Goal: Complete application form: Complete application form

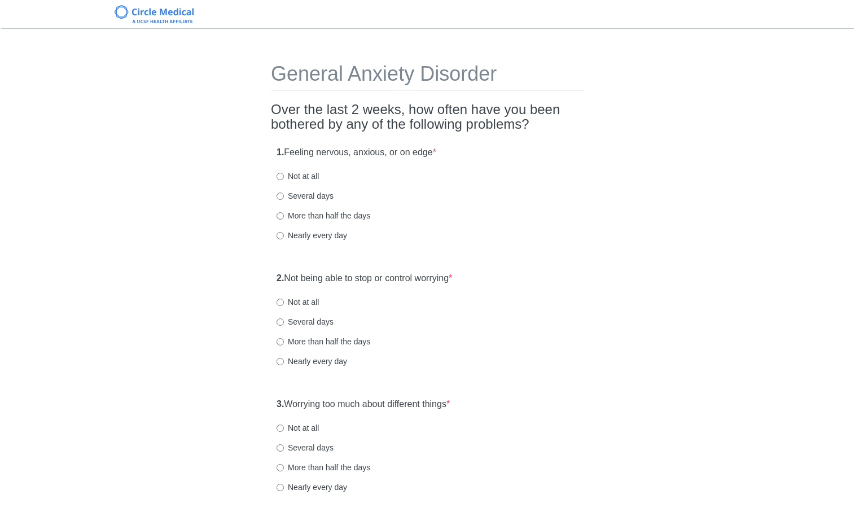
click at [298, 172] on label "Not at all" at bounding box center [297, 175] width 42 height 11
click at [284, 173] on input "Not at all" at bounding box center [279, 176] width 7 height 7
radio input "true"
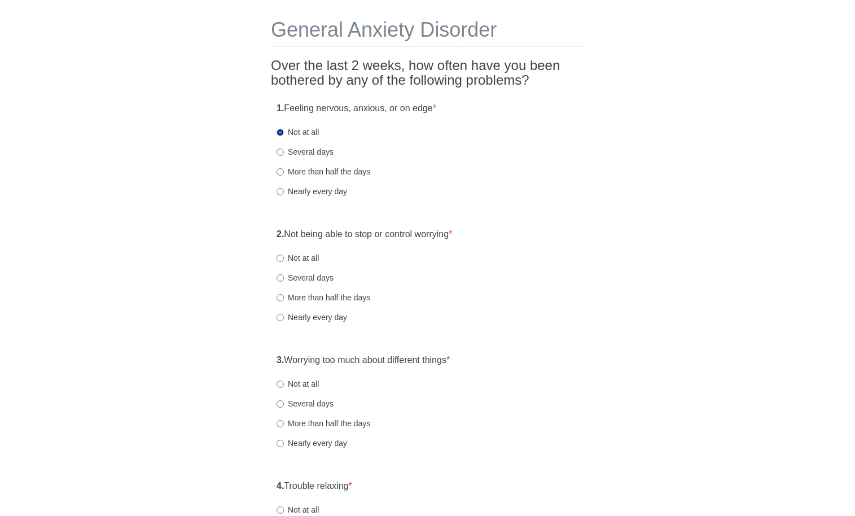
scroll to position [75, 0]
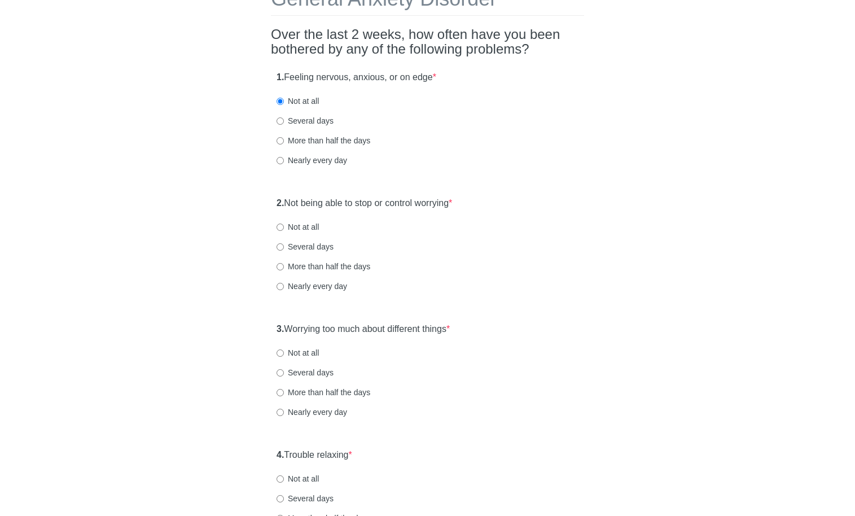
click at [360, 245] on div "Several days" at bounding box center [427, 246] width 302 height 11
click at [381, 234] on div "2. Not being able to stop or control worrying * Not at all Several days More th…" at bounding box center [427, 249] width 313 height 117
click at [310, 226] on label "Not at all" at bounding box center [297, 226] width 42 height 11
click at [284, 226] on input "Not at all" at bounding box center [279, 226] width 7 height 7
radio input "true"
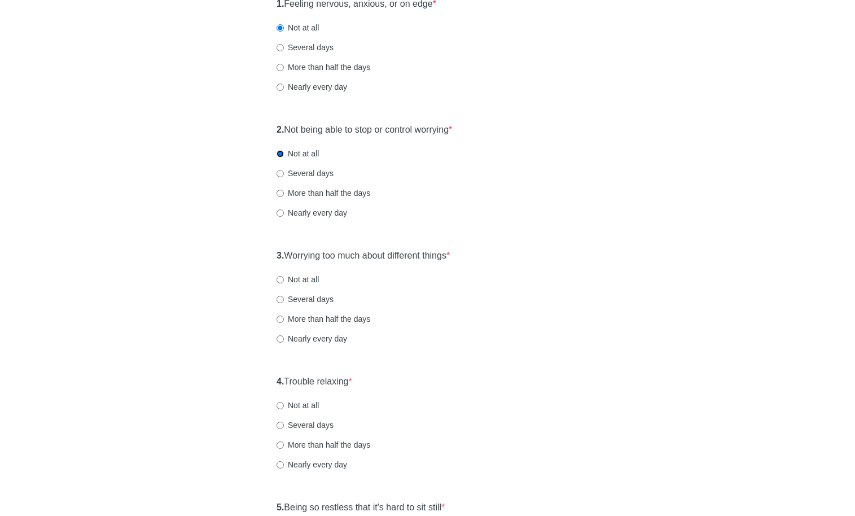
scroll to position [150, 0]
click at [308, 281] on label "Not at all" at bounding box center [297, 277] width 42 height 11
click at [284, 281] on input "Not at all" at bounding box center [279, 277] width 7 height 7
radio input "true"
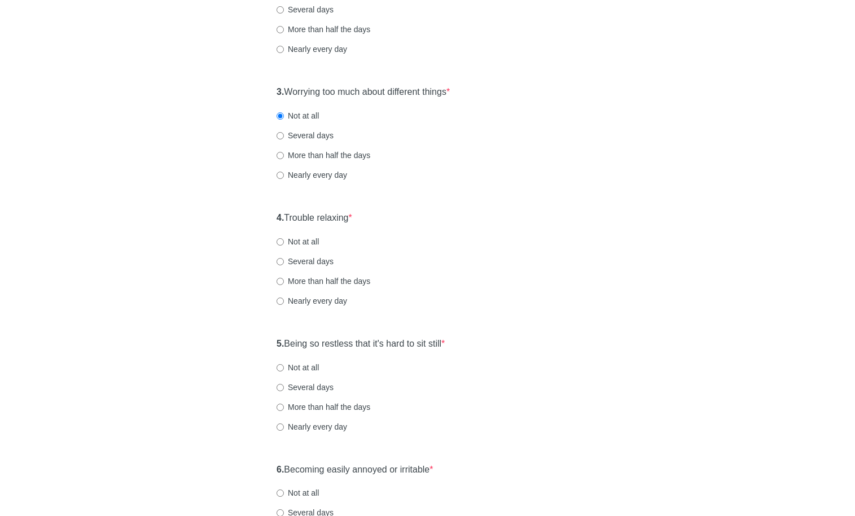
click at [305, 236] on label "Not at all" at bounding box center [297, 241] width 42 height 11
click at [284, 238] on input "Not at all" at bounding box center [279, 241] width 7 height 7
radio input "true"
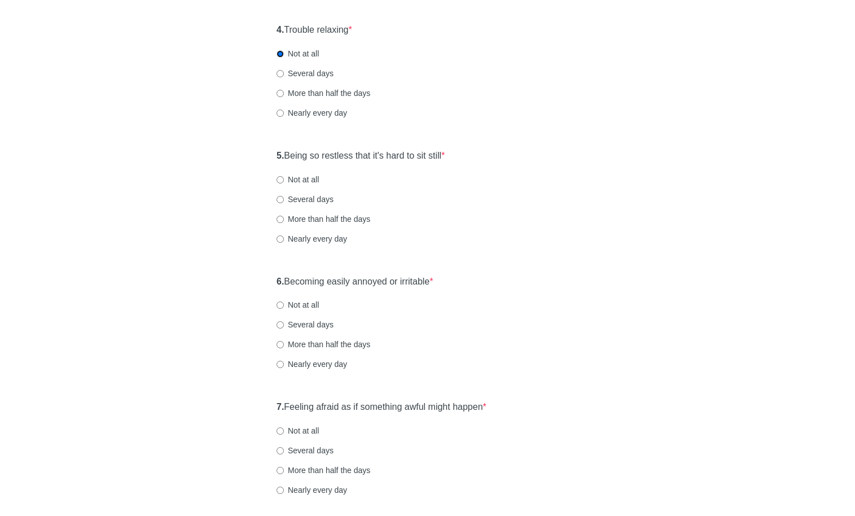
scroll to position [507, 0]
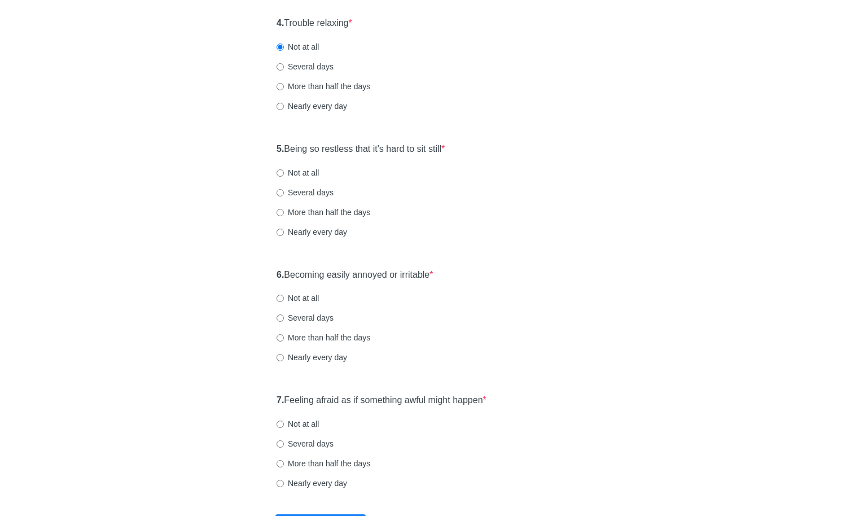
click at [305, 172] on label "Not at all" at bounding box center [297, 172] width 42 height 11
click at [284, 172] on input "Not at all" at bounding box center [279, 172] width 7 height 7
radio input "true"
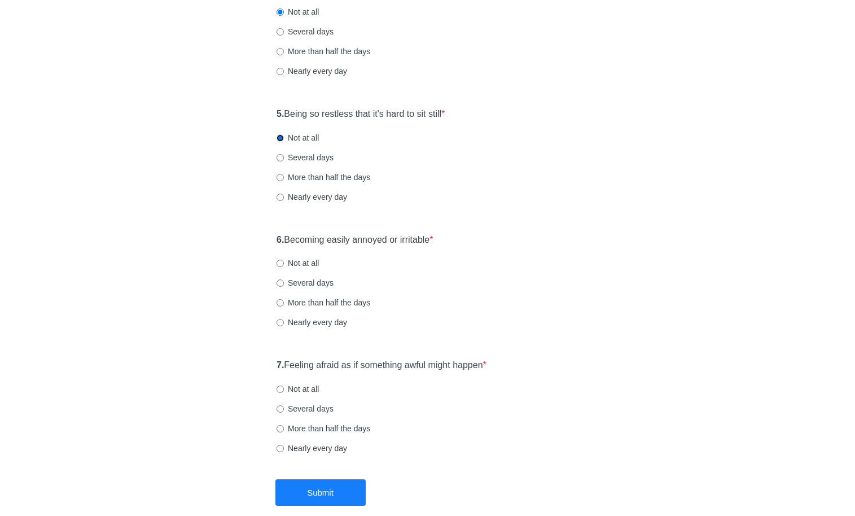
scroll to position [567, 0]
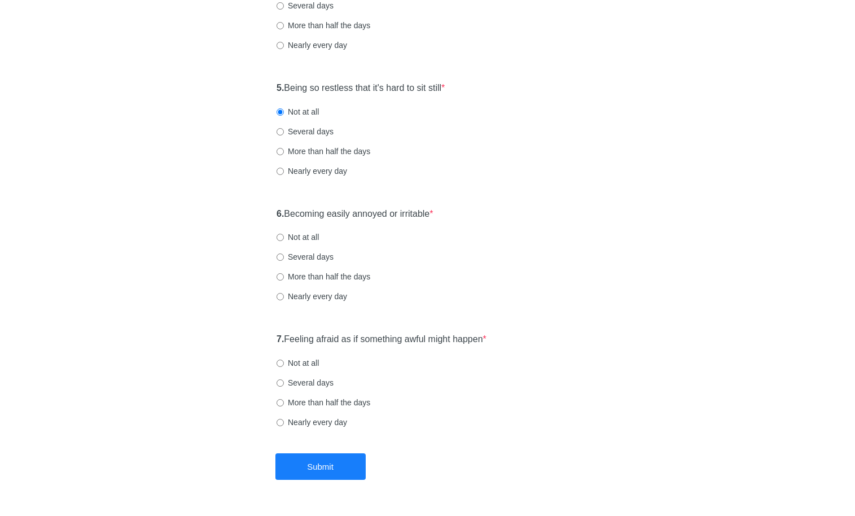
click at [308, 124] on div "5. Being so restless that it's hard to sit still * Not at all Several days More…" at bounding box center [427, 134] width 313 height 117
click at [307, 129] on label "Several days" at bounding box center [304, 131] width 57 height 11
click at [284, 129] on input "Several days" at bounding box center [279, 131] width 7 height 7
radio input "true"
click at [316, 241] on label "Not at all" at bounding box center [297, 236] width 42 height 11
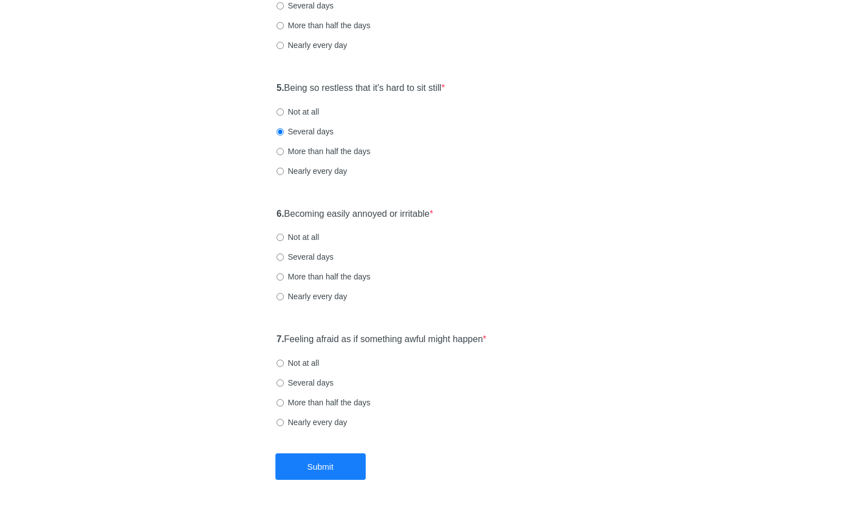
click at [284, 241] on input "Not at all" at bounding box center [279, 237] width 7 height 7
radio input "true"
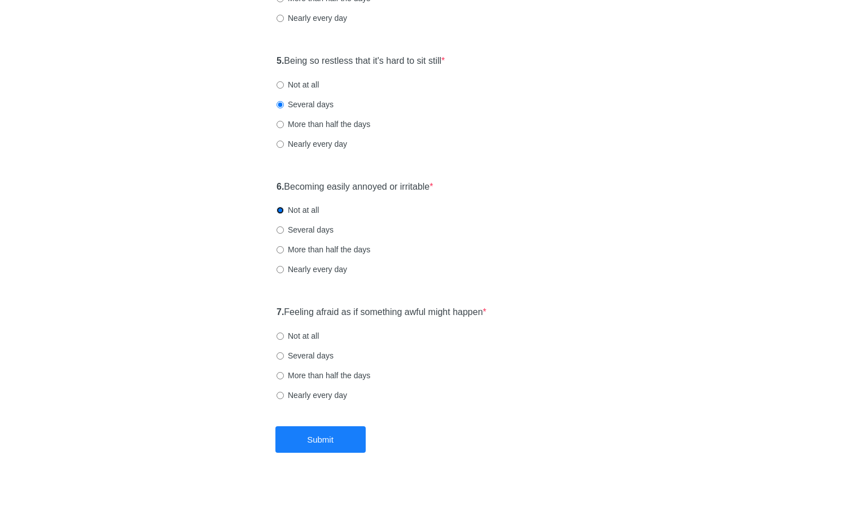
scroll to position [600, 0]
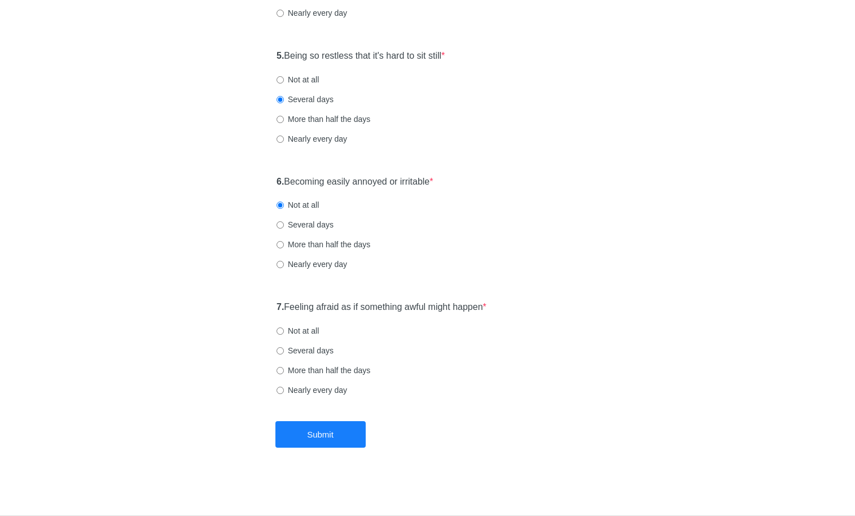
click at [297, 329] on label "Not at all" at bounding box center [297, 330] width 42 height 11
click at [284, 329] on input "Not at all" at bounding box center [279, 330] width 7 height 7
radio input "true"
click at [321, 433] on button "Submit" at bounding box center [320, 434] width 90 height 27
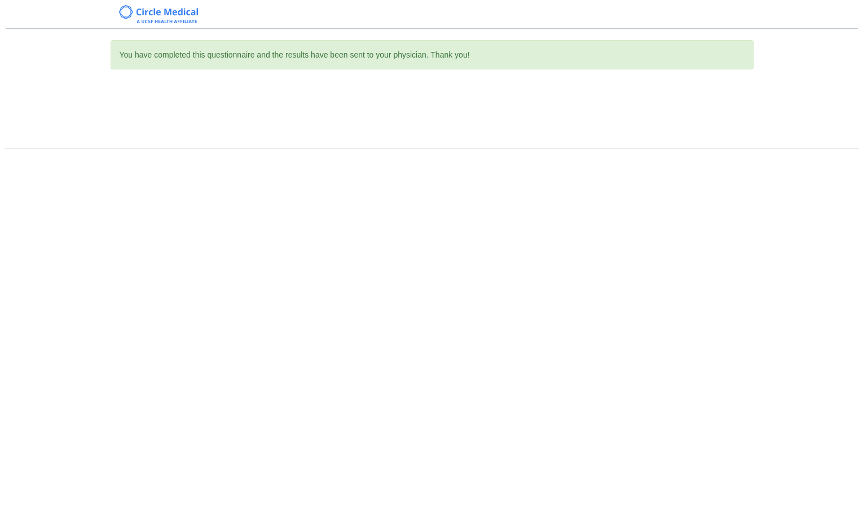
scroll to position [0, 0]
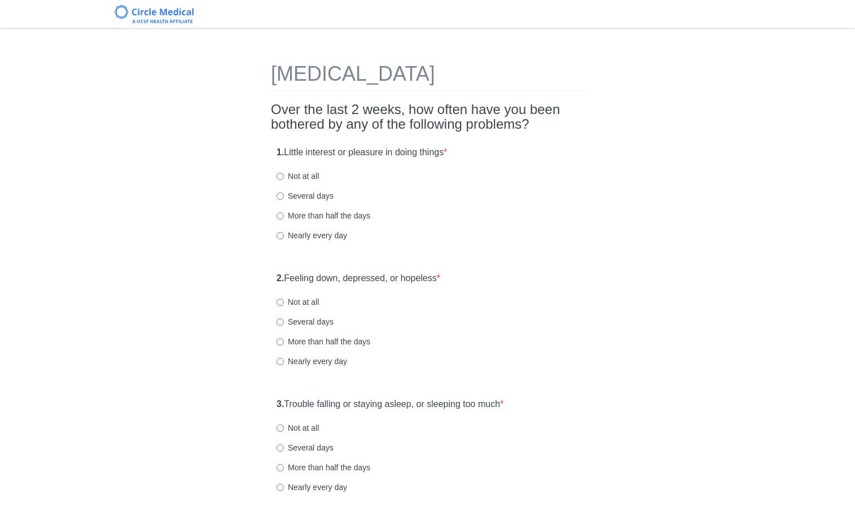
click at [300, 178] on label "Not at all" at bounding box center [297, 175] width 42 height 11
click at [284, 178] on input "Not at all" at bounding box center [279, 176] width 7 height 7
radio input "true"
click at [303, 301] on label "Not at all" at bounding box center [297, 301] width 42 height 11
click at [284, 301] on input "Not at all" at bounding box center [279, 301] width 7 height 7
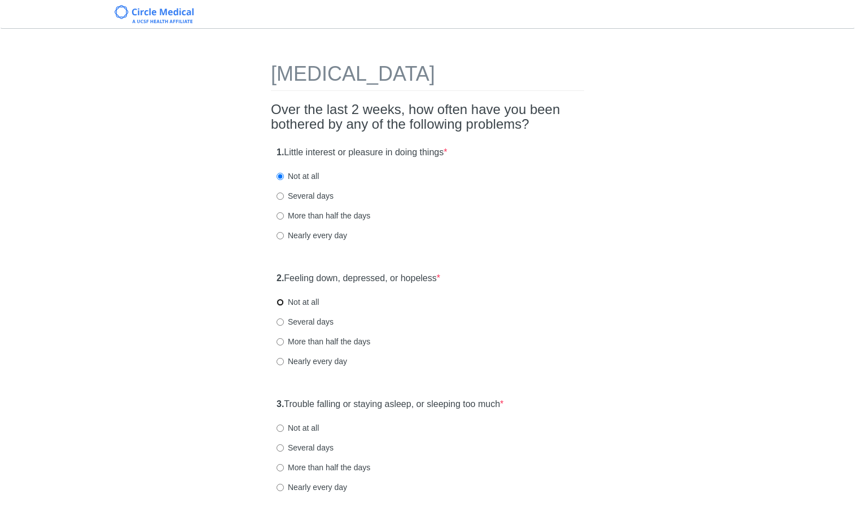
radio input "true"
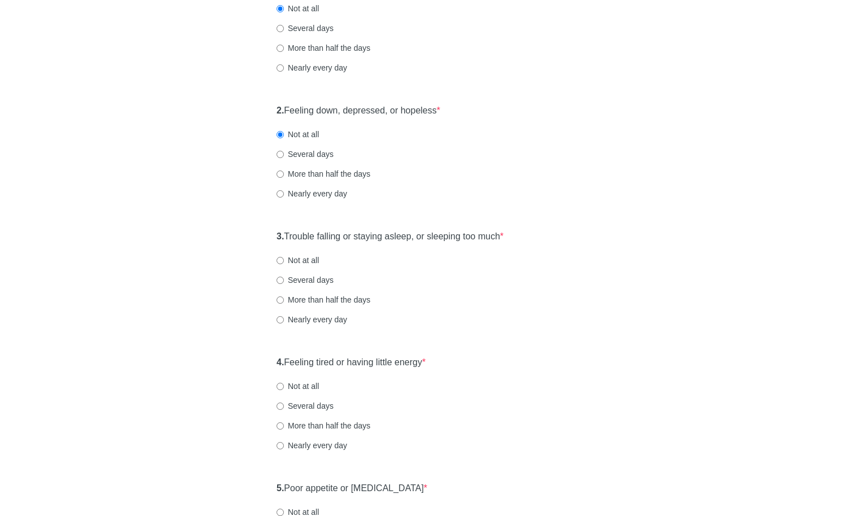
click at [305, 264] on label "Not at all" at bounding box center [297, 259] width 42 height 11
click at [284, 264] on input "Not at all" at bounding box center [279, 260] width 7 height 7
radio input "true"
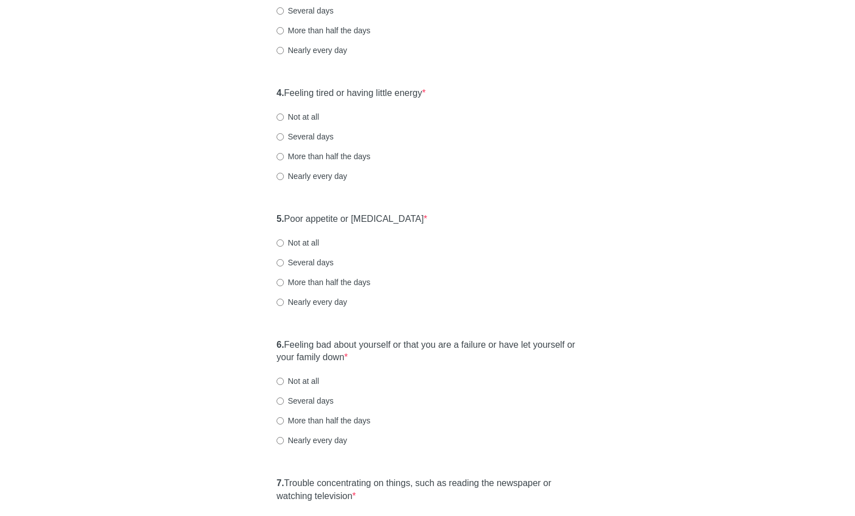
scroll to position [439, 0]
click at [306, 112] on label "Not at all" at bounding box center [297, 114] width 42 height 11
click at [284, 112] on input "Not at all" at bounding box center [279, 114] width 7 height 7
radio input "true"
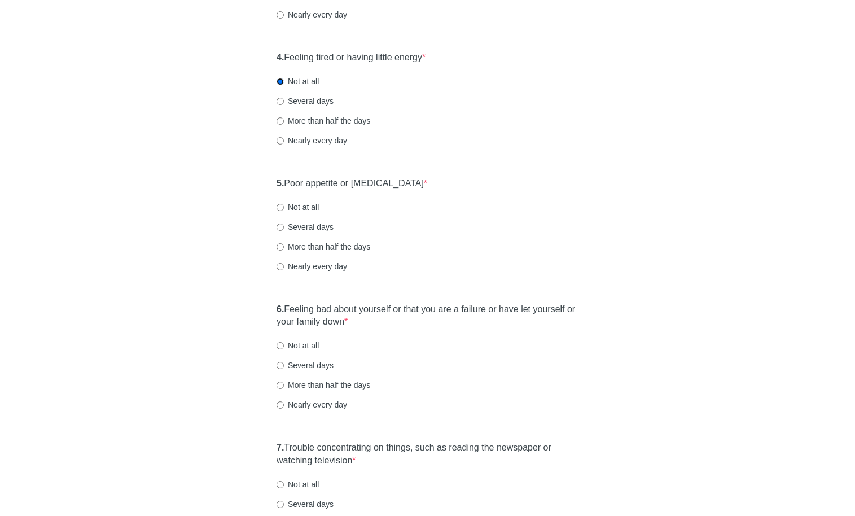
scroll to position [475, 0]
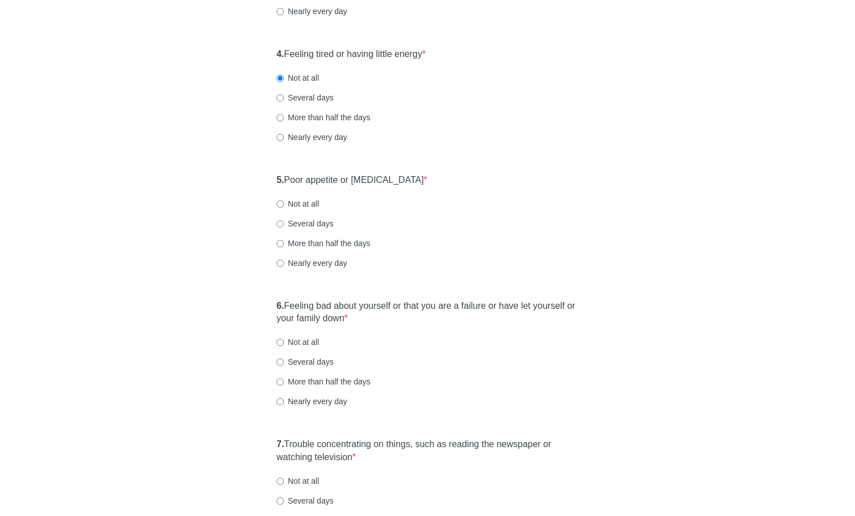
click at [303, 102] on label "Several days" at bounding box center [304, 97] width 57 height 11
click at [284, 102] on input "Several days" at bounding box center [279, 97] width 7 height 7
radio input "true"
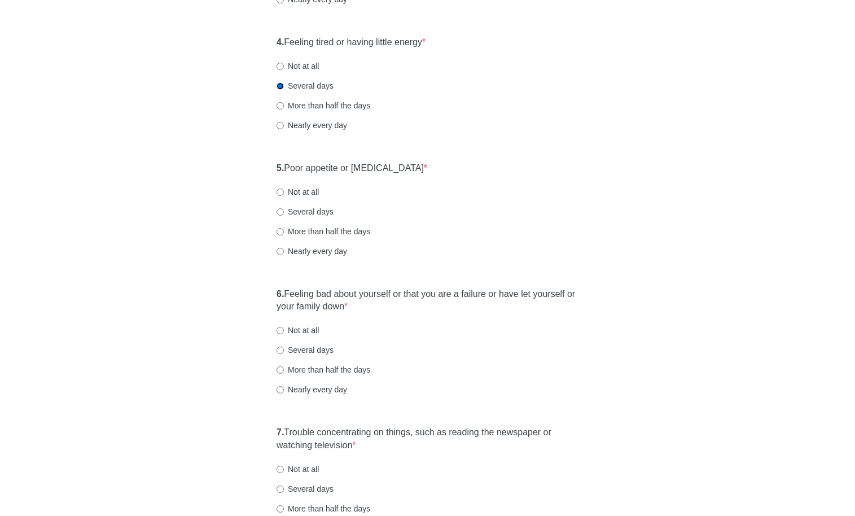
scroll to position [530, 0]
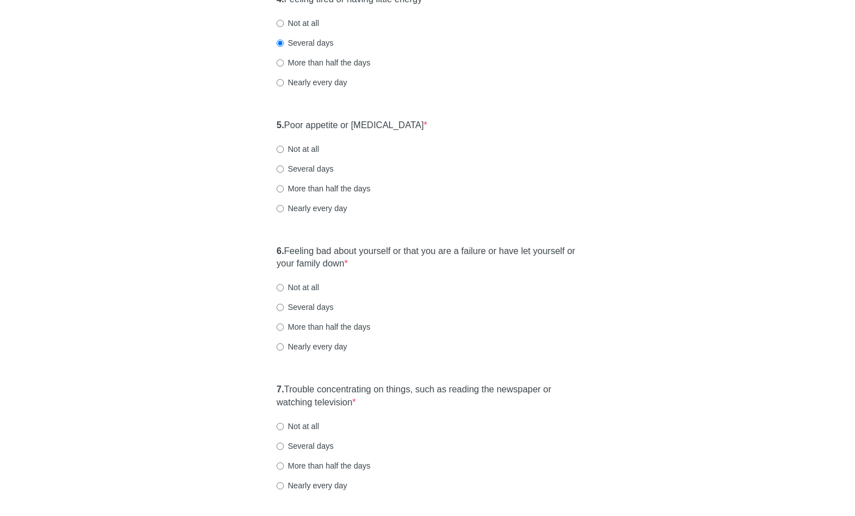
click at [311, 153] on label "Not at all" at bounding box center [297, 148] width 42 height 11
click at [284, 153] on input "Not at all" at bounding box center [279, 149] width 7 height 7
radio input "true"
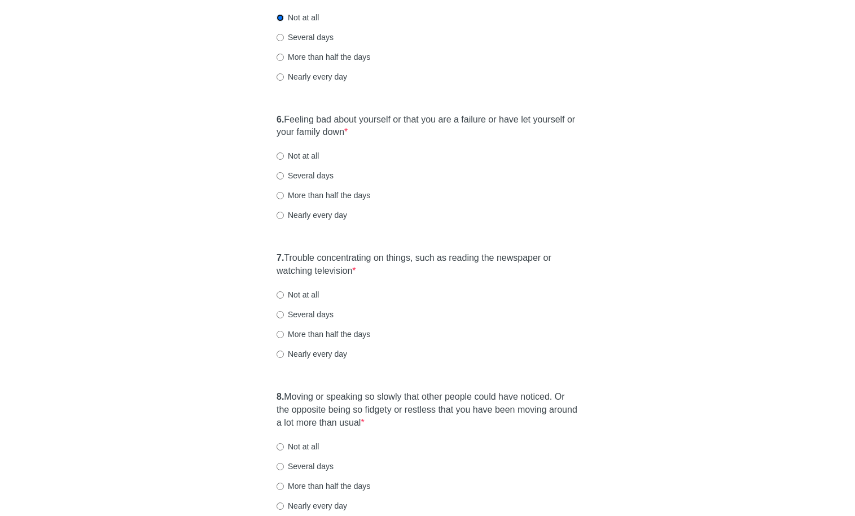
scroll to position [684, 0]
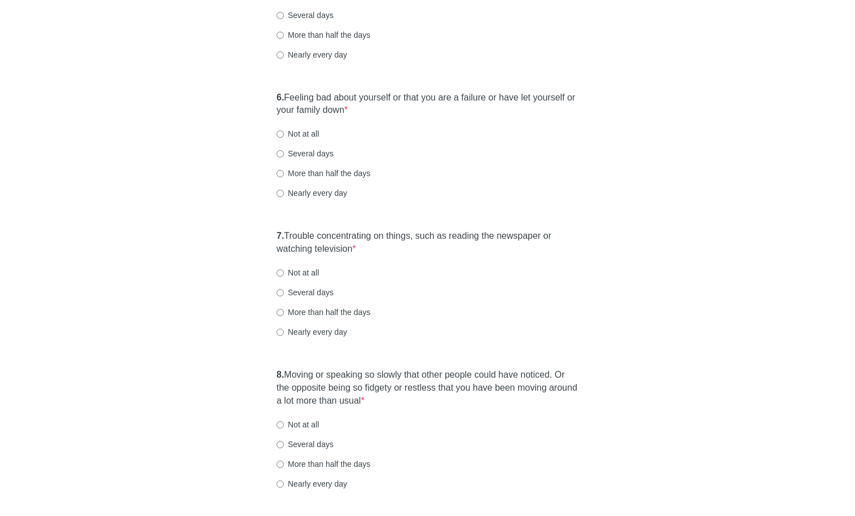
click at [307, 139] on div "6. Feeling bad about yourself or that you are a failure or have let yourself or…" at bounding box center [427, 151] width 313 height 130
click at [307, 136] on label "Not at all" at bounding box center [297, 133] width 42 height 11
click at [284, 136] on input "Not at all" at bounding box center [279, 133] width 7 height 7
radio input "true"
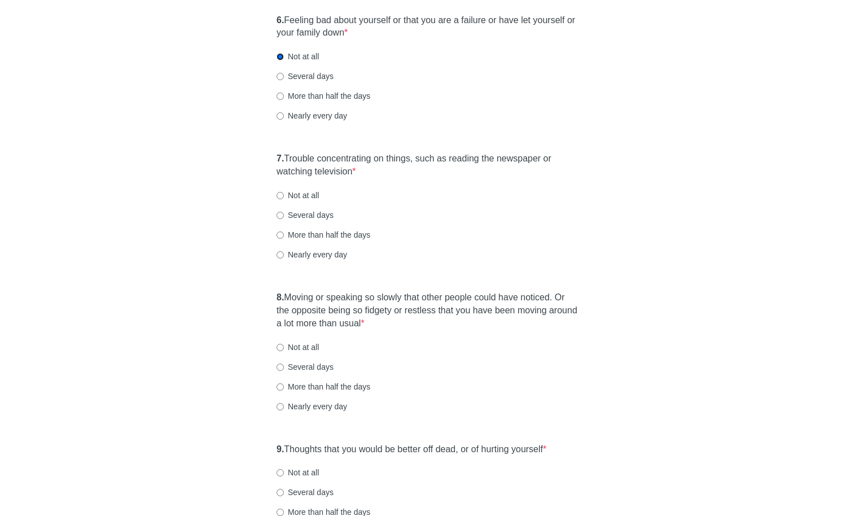
scroll to position [762, 0]
click at [300, 191] on label "Not at all" at bounding box center [297, 193] width 42 height 11
click at [284, 191] on input "Not at all" at bounding box center [279, 194] width 7 height 7
radio input "true"
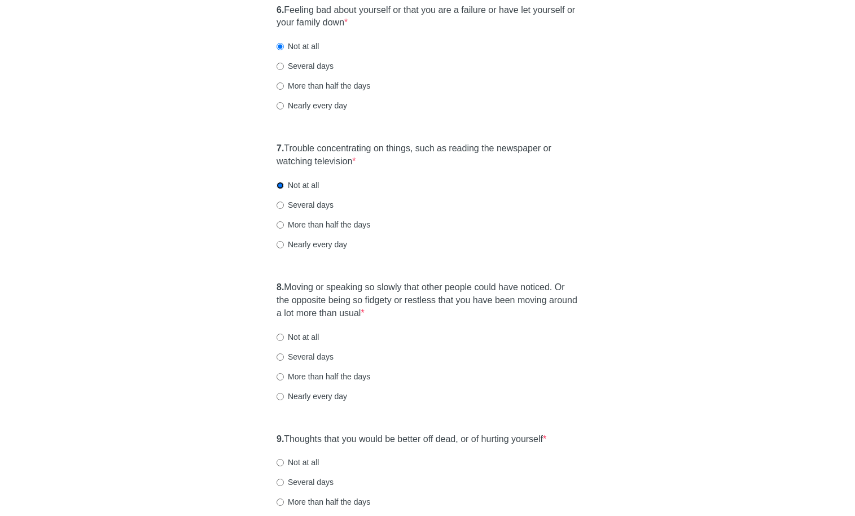
scroll to position [886, 0]
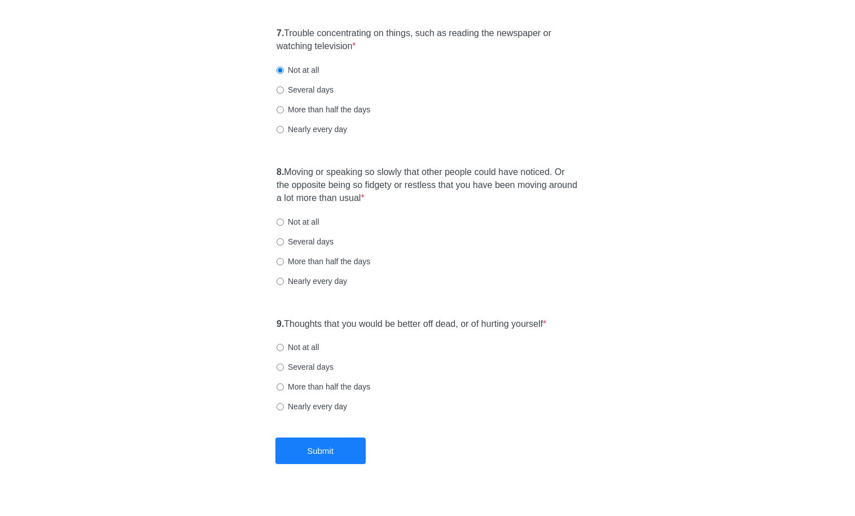
click at [291, 220] on label "Not at all" at bounding box center [297, 221] width 42 height 11
click at [284, 220] on input "Not at all" at bounding box center [279, 221] width 7 height 7
radio input "true"
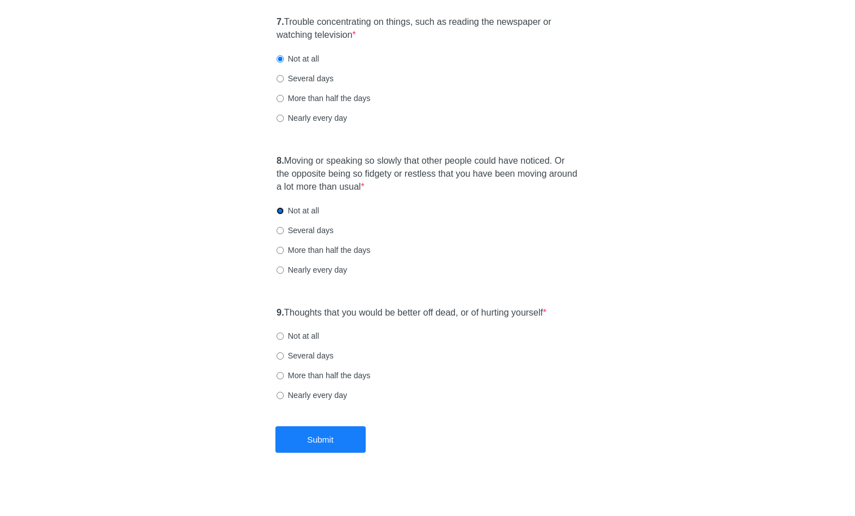
scroll to position [902, 0]
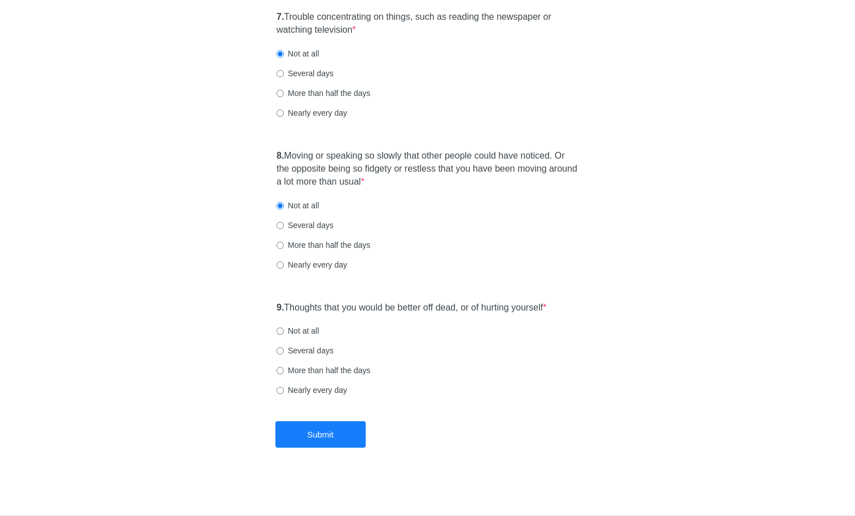
click at [303, 332] on label "Not at all" at bounding box center [297, 330] width 42 height 11
click at [284, 332] on input "Not at all" at bounding box center [279, 330] width 7 height 7
radio input "true"
click at [303, 332] on label "Not at all" at bounding box center [297, 330] width 42 height 11
click at [284, 332] on input "Not at all" at bounding box center [279, 330] width 7 height 7
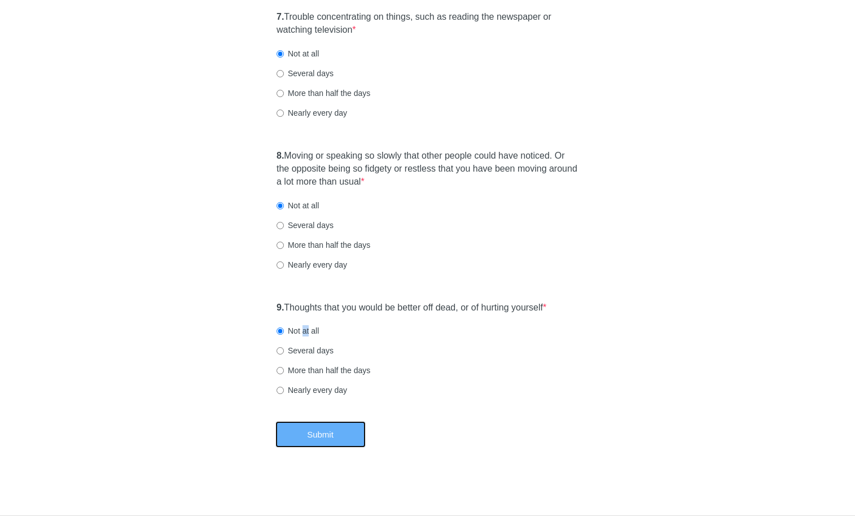
click at [310, 433] on button "Submit" at bounding box center [320, 434] width 90 height 27
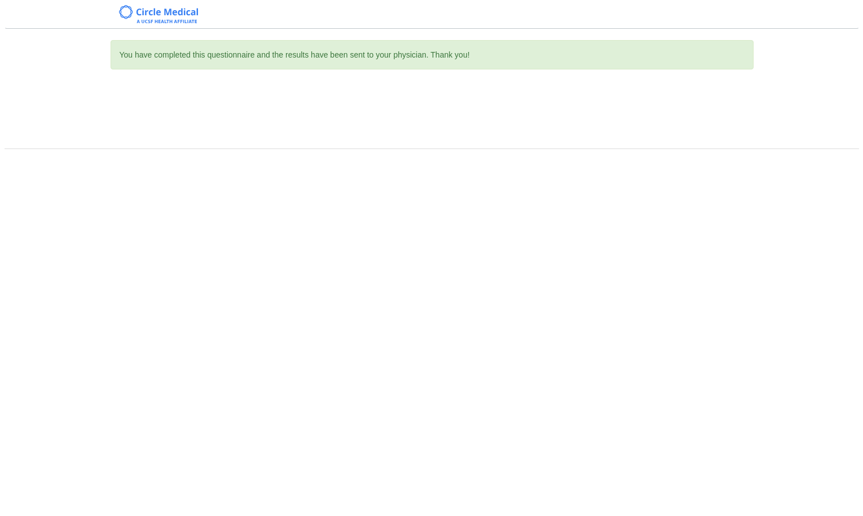
scroll to position [0, 0]
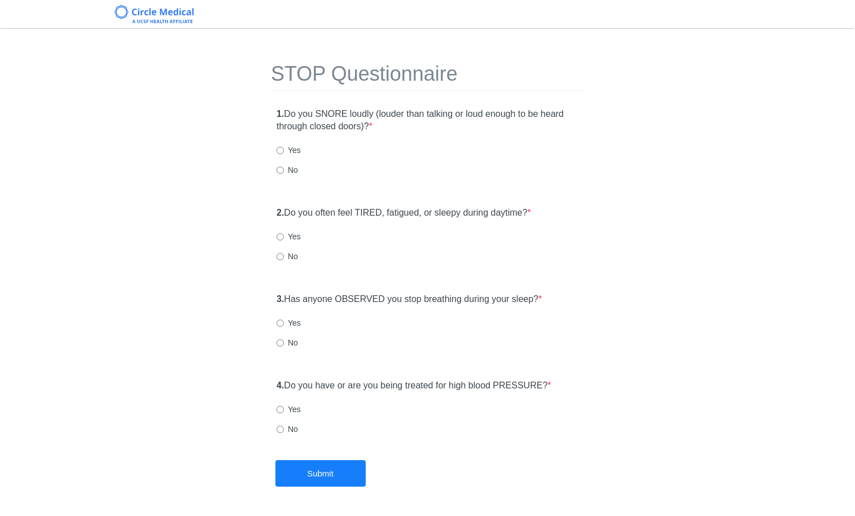
click at [293, 169] on label "No" at bounding box center [286, 169] width 21 height 11
click at [284, 169] on input "No" at bounding box center [279, 169] width 7 height 7
radio input "true"
click at [281, 262] on div "2. Do you often feel TIRED, fatigued, or sleepy during daytime? * Yes No" at bounding box center [427, 240] width 313 height 78
click at [284, 258] on label "No" at bounding box center [286, 255] width 21 height 11
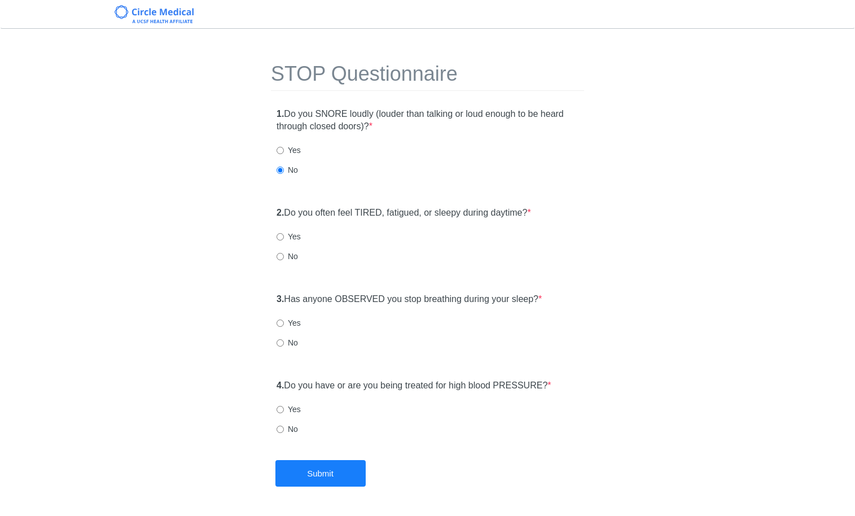
click at [284, 258] on input "No" at bounding box center [279, 256] width 7 height 7
radio input "true"
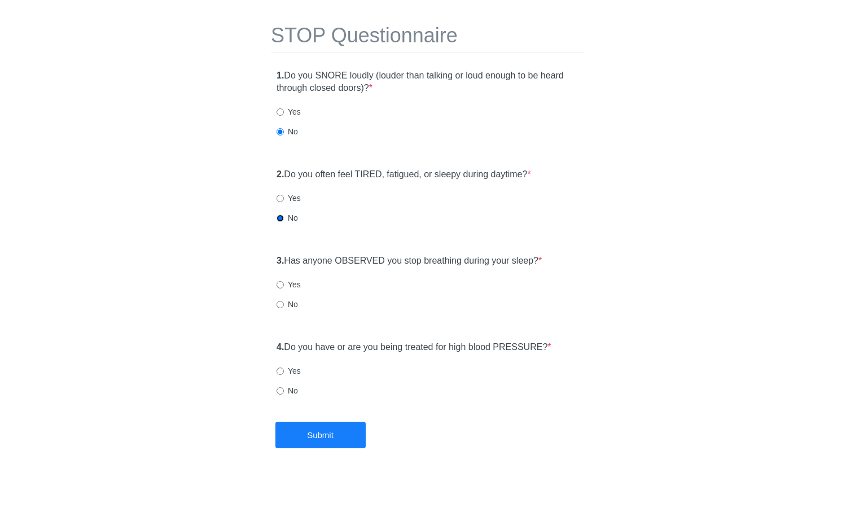
scroll to position [39, 0]
click at [287, 312] on div "3. Has anyone OBSERVED you stop breathing during your sleep? * Yes No" at bounding box center [427, 287] width 313 height 78
click at [286, 307] on label "No" at bounding box center [286, 303] width 21 height 11
click at [284, 307] on input "No" at bounding box center [279, 303] width 7 height 7
radio input "true"
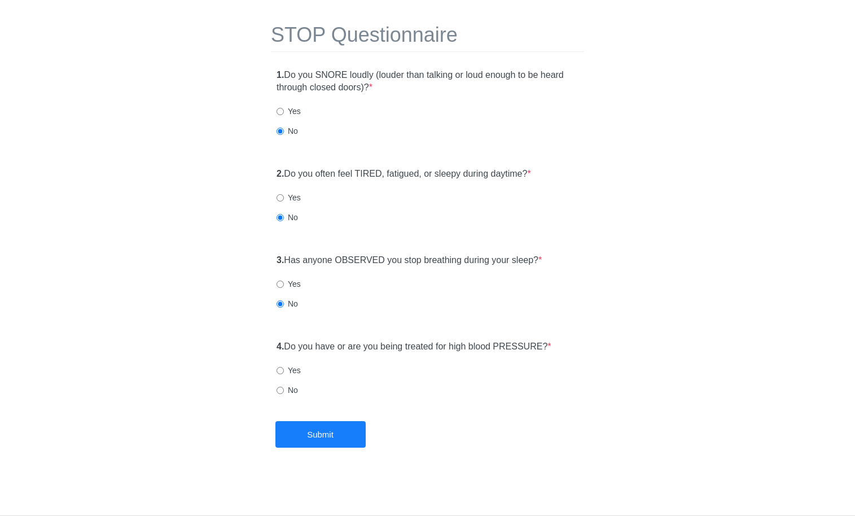
drag, startPoint x: 289, startPoint y: 386, endPoint x: 296, endPoint y: 391, distance: 8.9
click at [289, 386] on label "No" at bounding box center [286, 389] width 21 height 11
click at [284, 386] on input "No" at bounding box center [279, 389] width 7 height 7
radio input "true"
click at [337, 437] on button "Submit" at bounding box center [320, 434] width 90 height 27
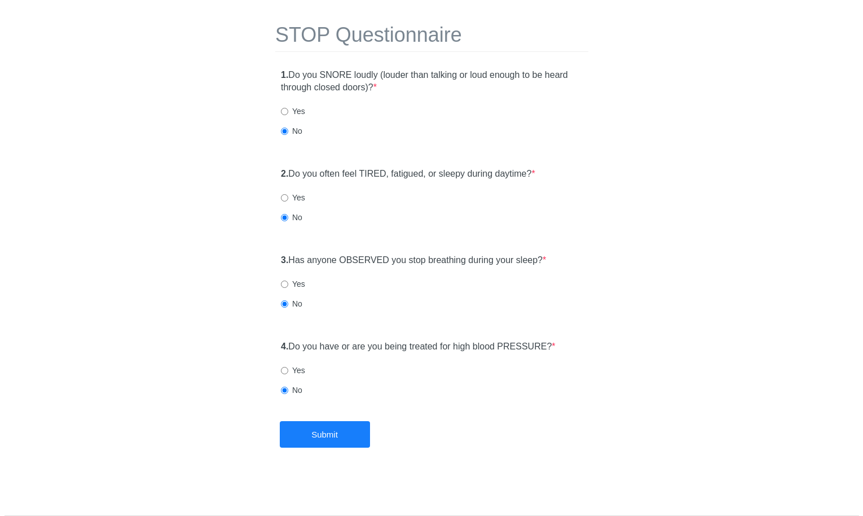
scroll to position [0, 0]
